Goal: Task Accomplishment & Management: Use online tool/utility

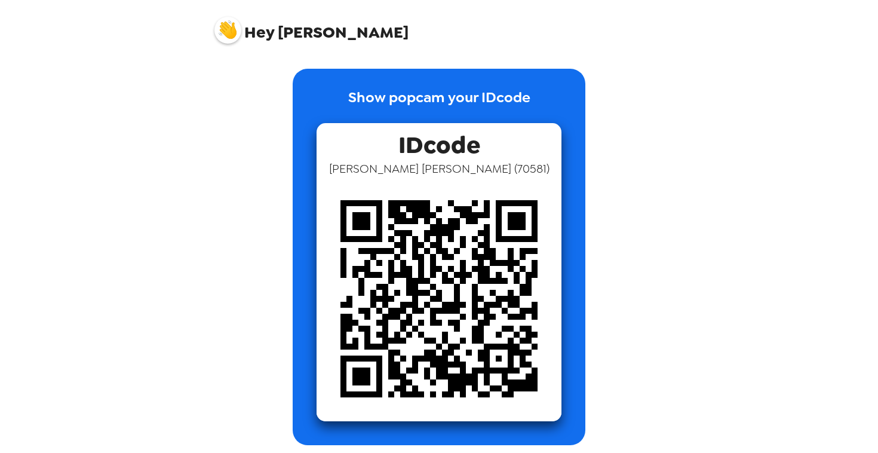
click at [432, 204] on img at bounding box center [439, 298] width 245 height 245
click at [493, 207] on img at bounding box center [439, 298] width 245 height 245
click at [394, 177] on img at bounding box center [439, 298] width 245 height 245
click at [419, 148] on span "IDcode" at bounding box center [439, 142] width 82 height 38
click at [447, 182] on img at bounding box center [439, 298] width 245 height 245
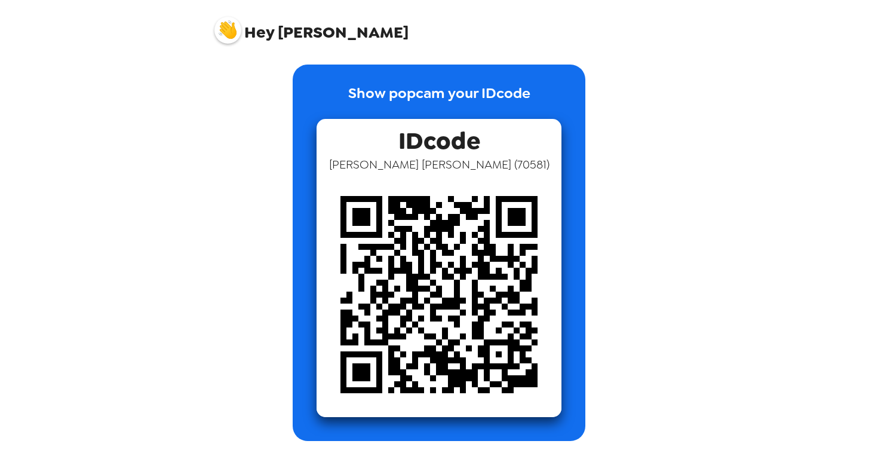
scroll to position [4, 0]
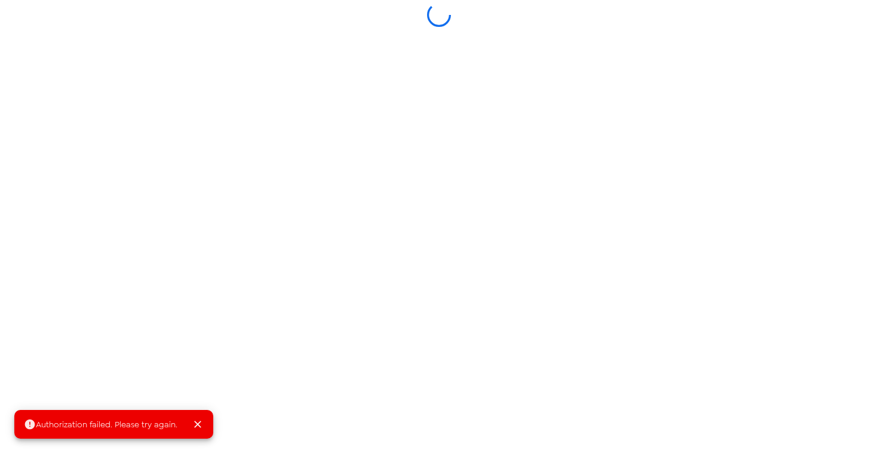
click at [193, 425] on icon "Close" at bounding box center [198, 424] width 12 height 12
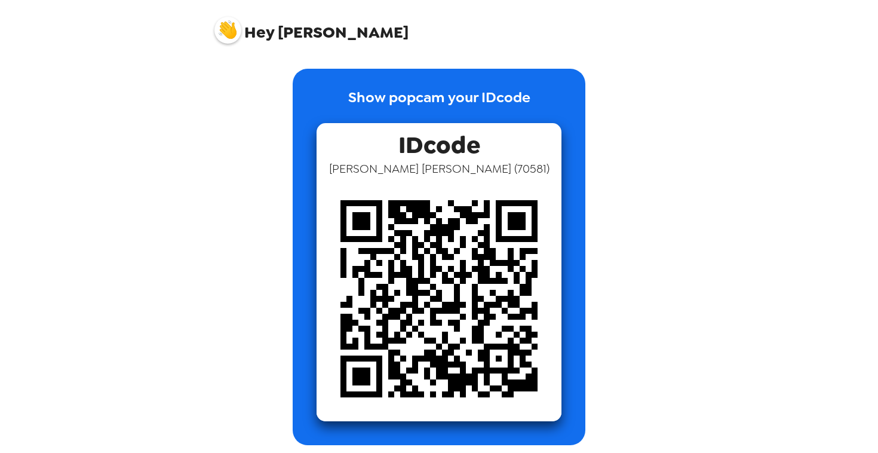
click at [387, 147] on div "IDcode Reese Cohen ( 70581 )" at bounding box center [439, 272] width 245 height 298
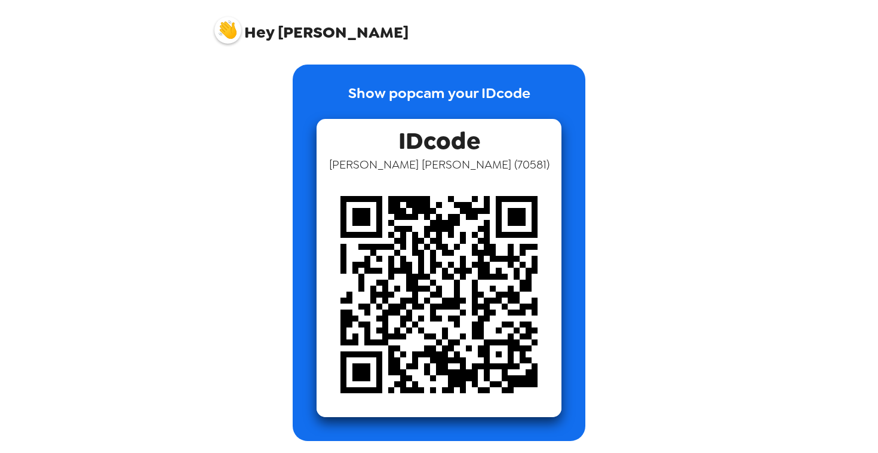
scroll to position [4, 0]
